Goal: Task Accomplishment & Management: Use online tool/utility

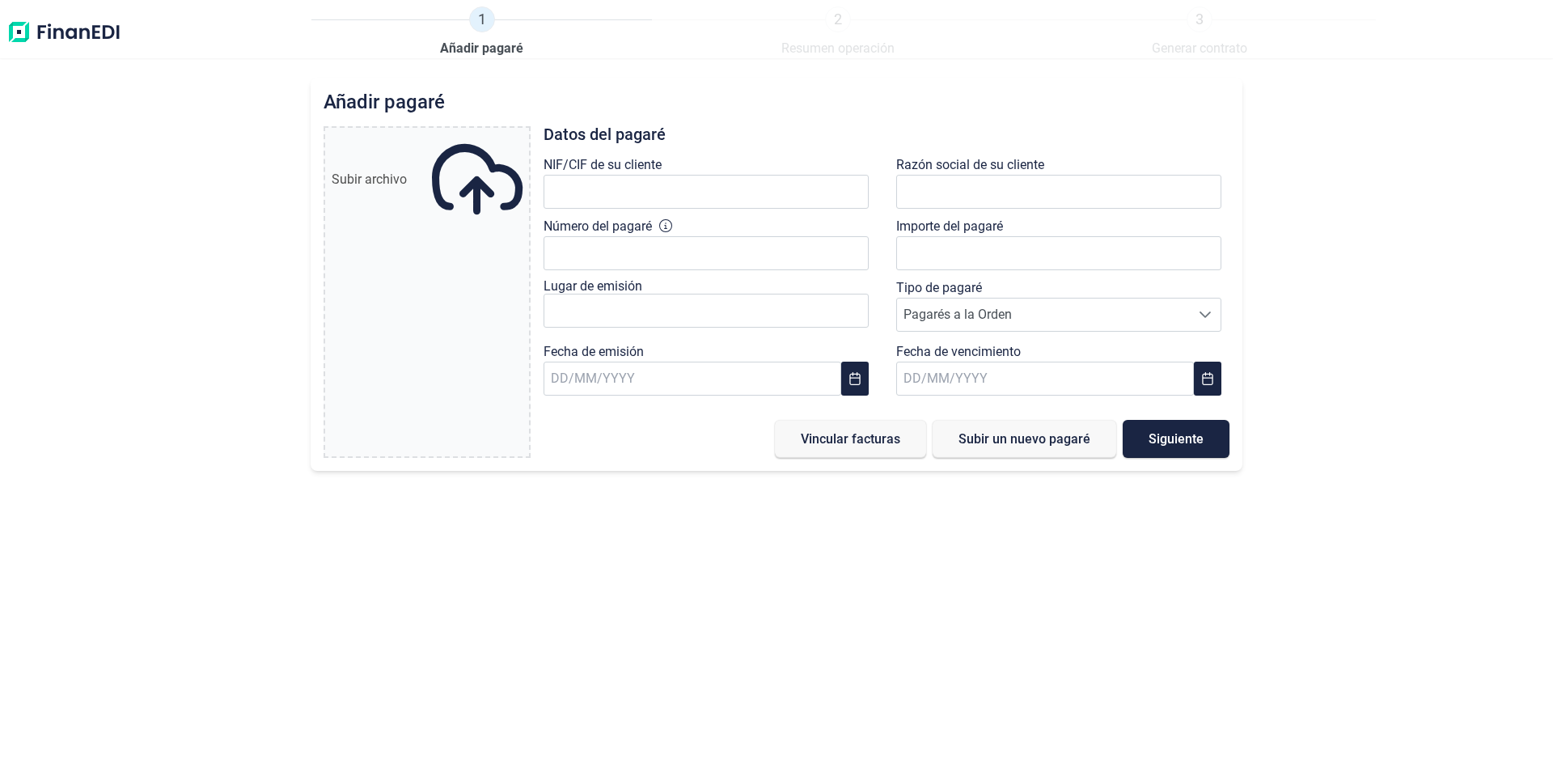
type input "0,00 €"
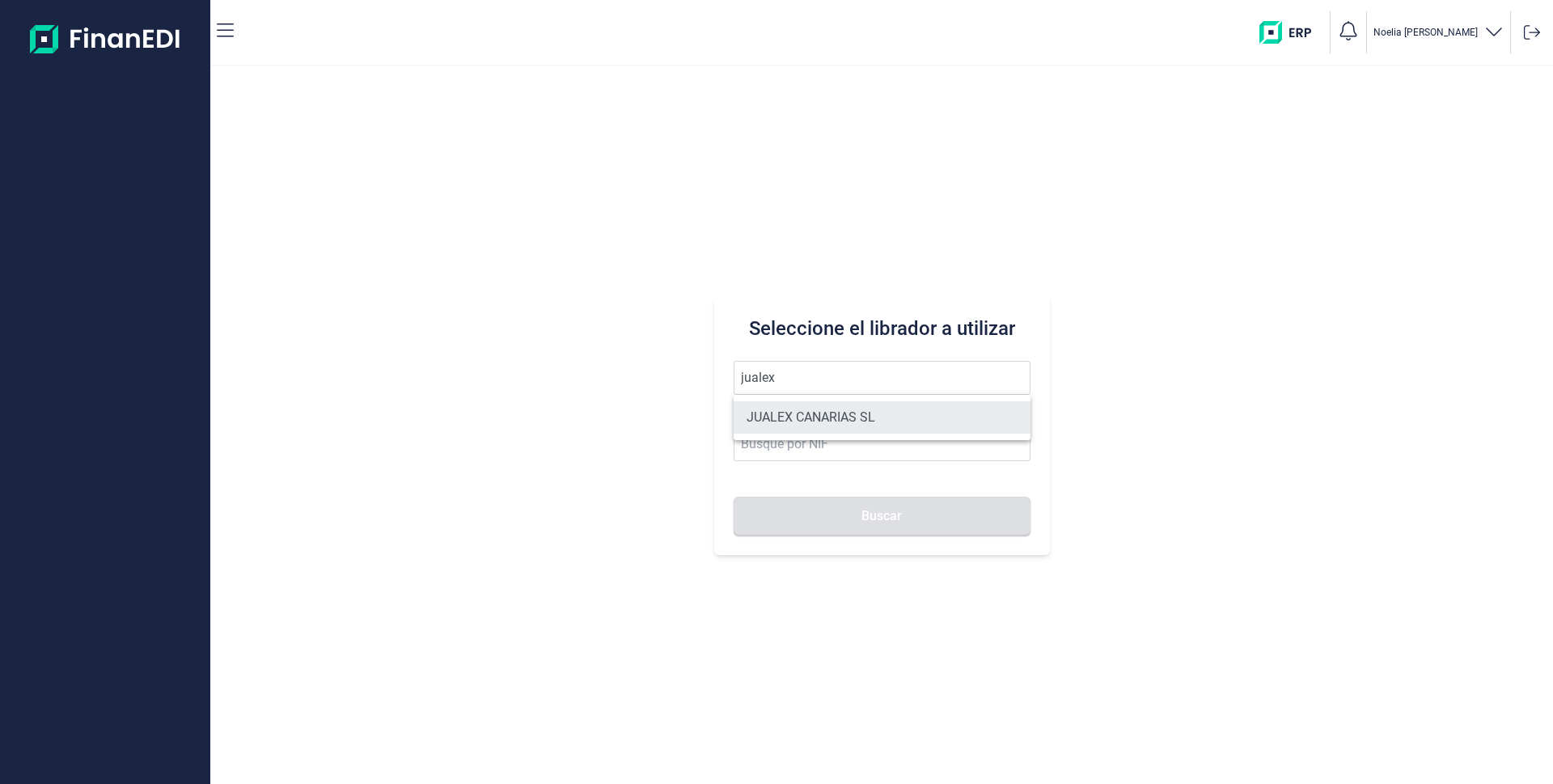
click at [816, 412] on li "JUALEX CANARIAS SL" at bounding box center [882, 418] width 297 height 32
type input "JUALEX CANARIAS SL"
type input "B76526797"
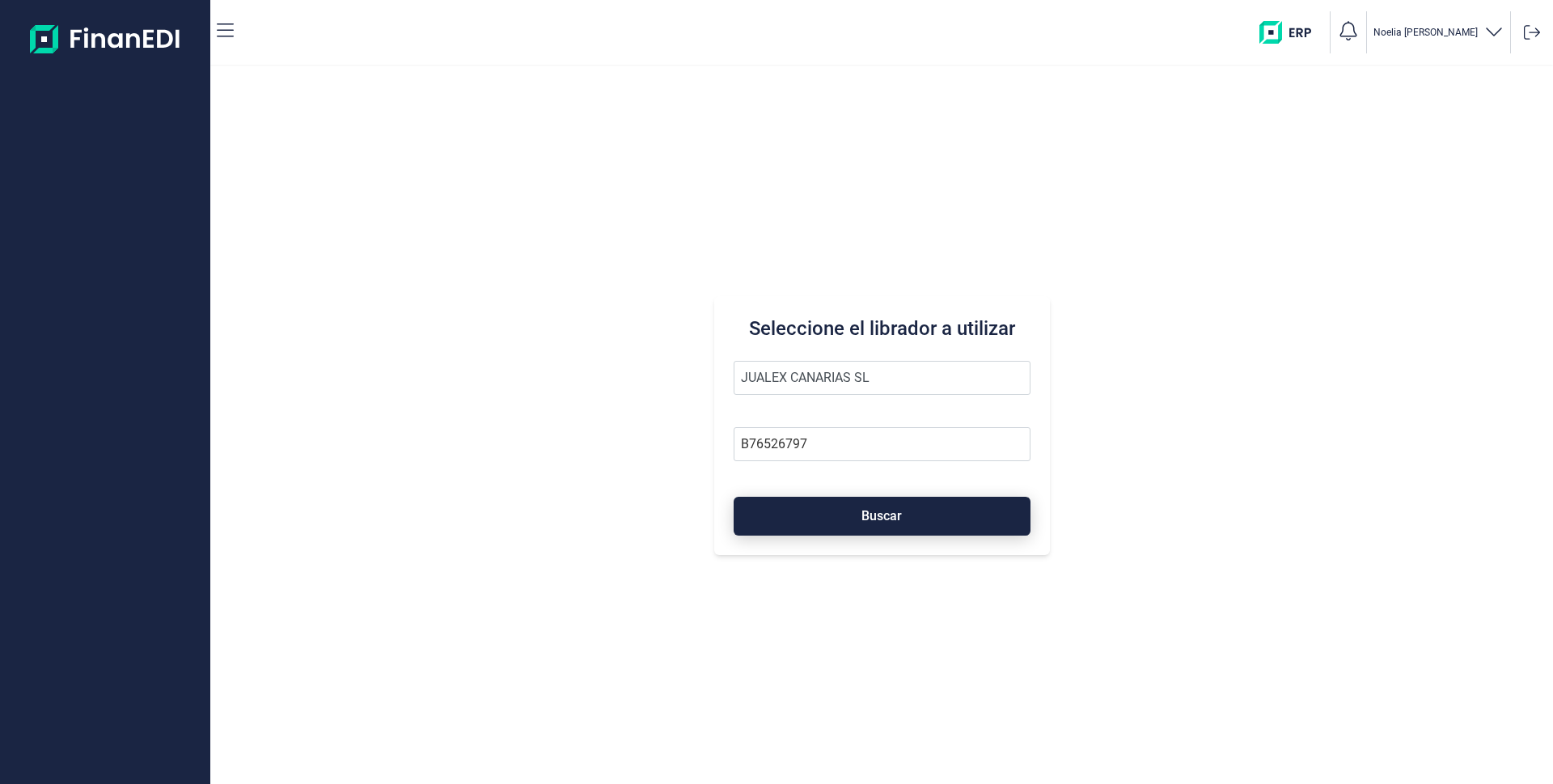
click at [881, 506] on button "Buscar" at bounding box center [882, 515] width 297 height 38
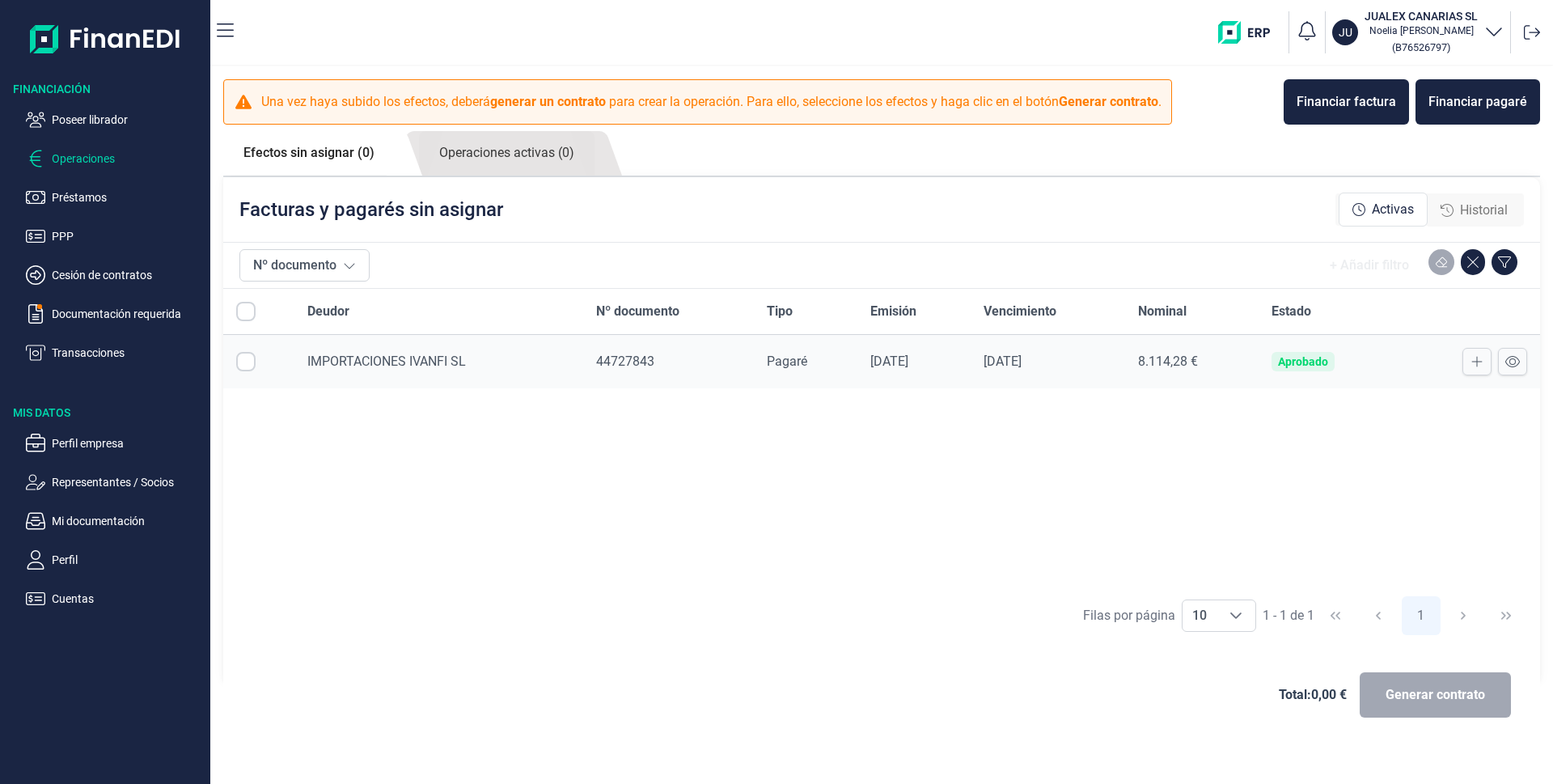
checkbox input "true"
click at [325, 151] on link "Efectos sin asignar (1)" at bounding box center [308, 152] width 172 height 44
click at [1485, 364] on button at bounding box center [1477, 361] width 29 height 27
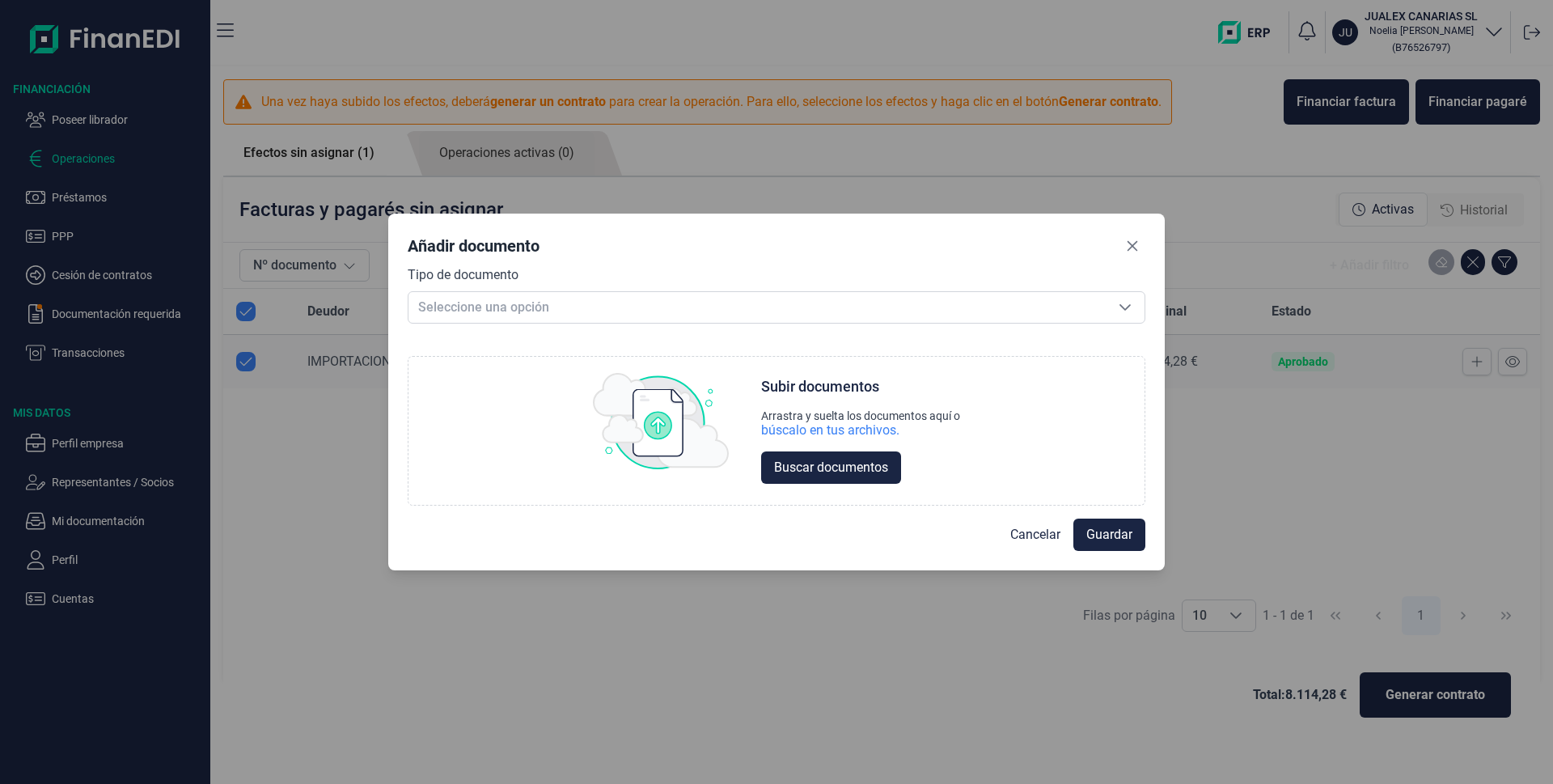
click at [1114, 242] on div "Añadir documento" at bounding box center [776, 249] width 738 height 32
click at [1126, 248] on button "Close" at bounding box center [1133, 246] width 26 height 26
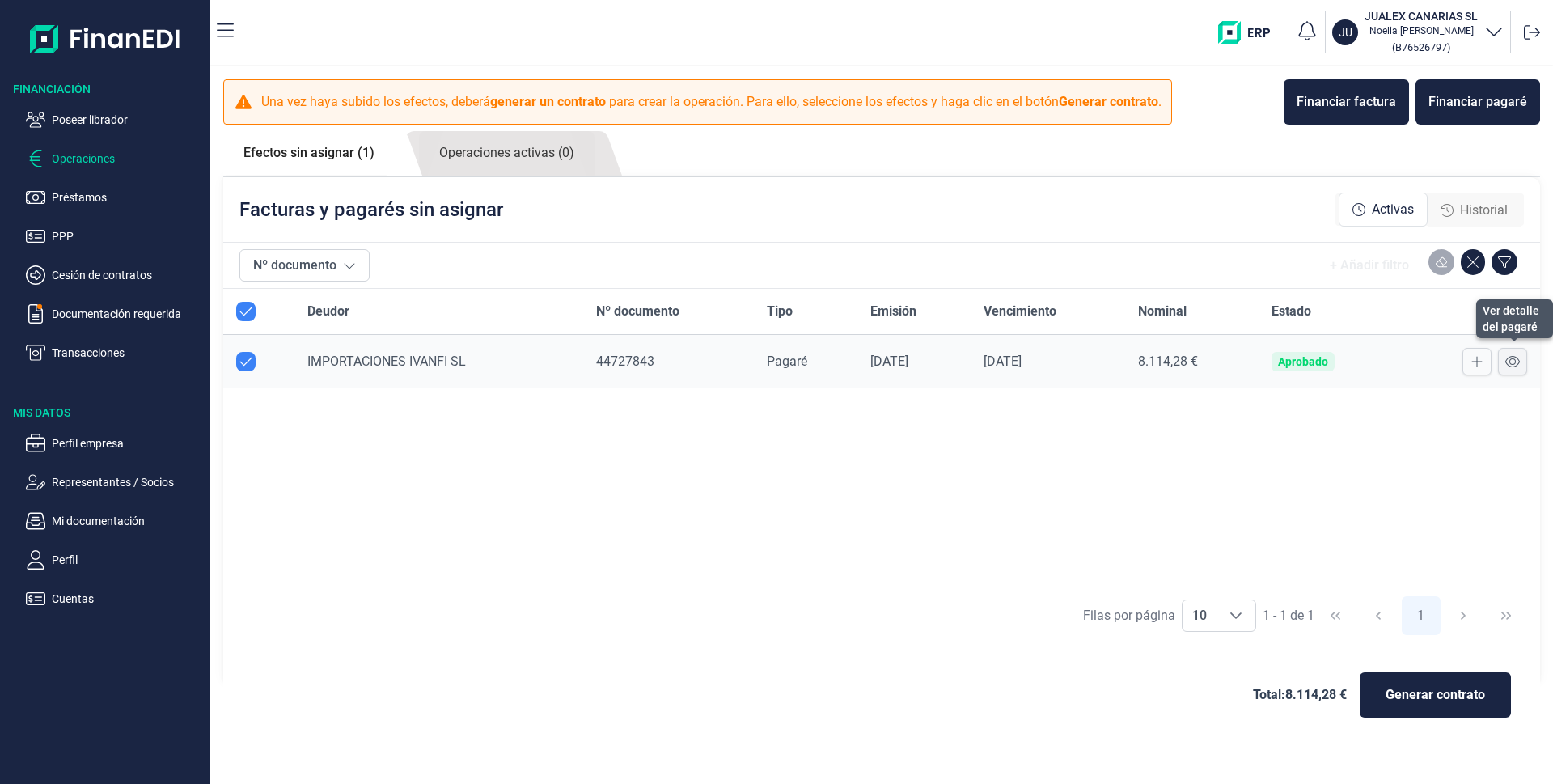
click at [1519, 366] on icon at bounding box center [1512, 361] width 15 height 13
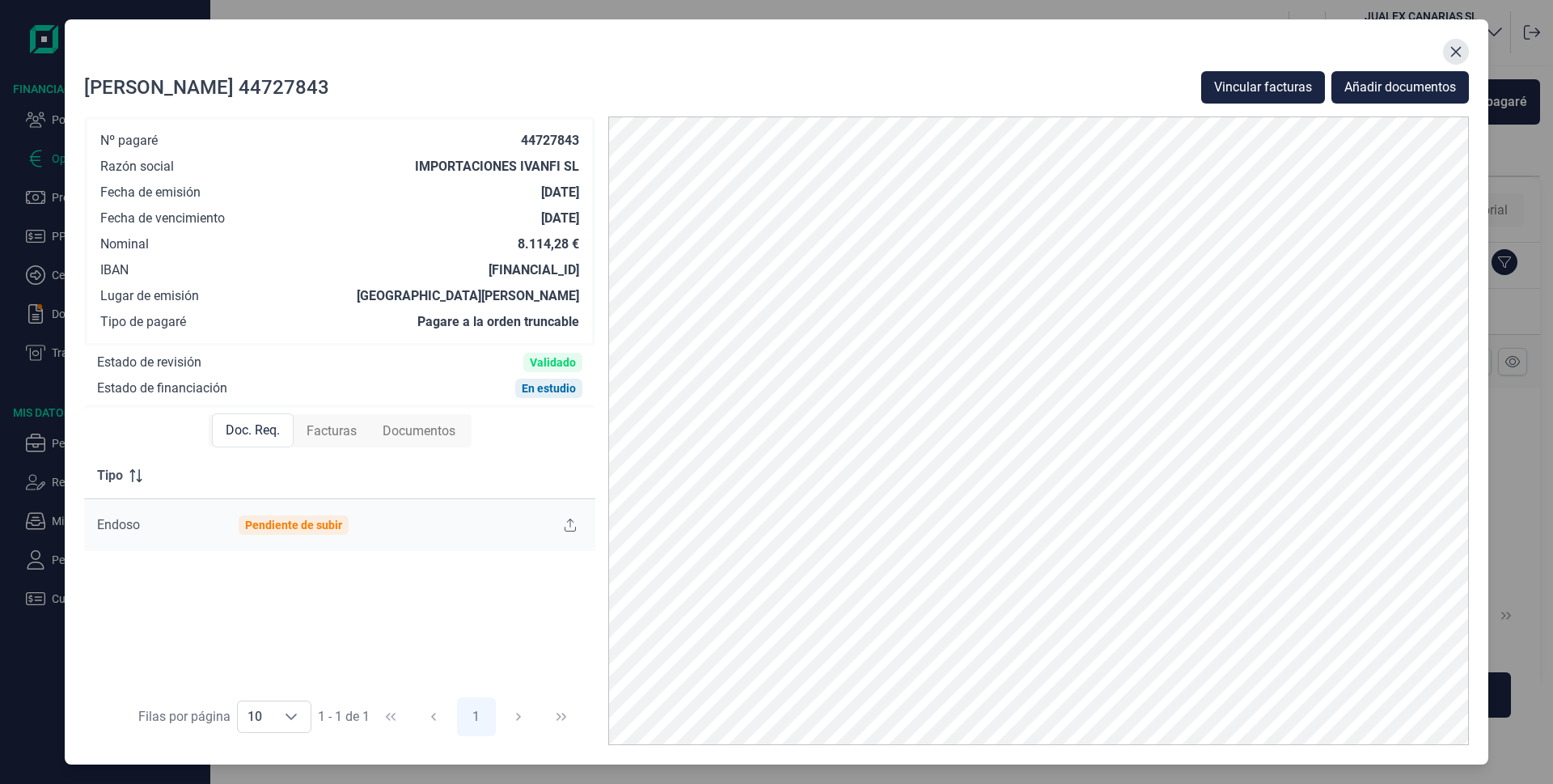
click at [1453, 50] on icon "Close" at bounding box center [1456, 52] width 10 height 10
